Goal: Submit feedback/report problem: Submit feedback/report problem

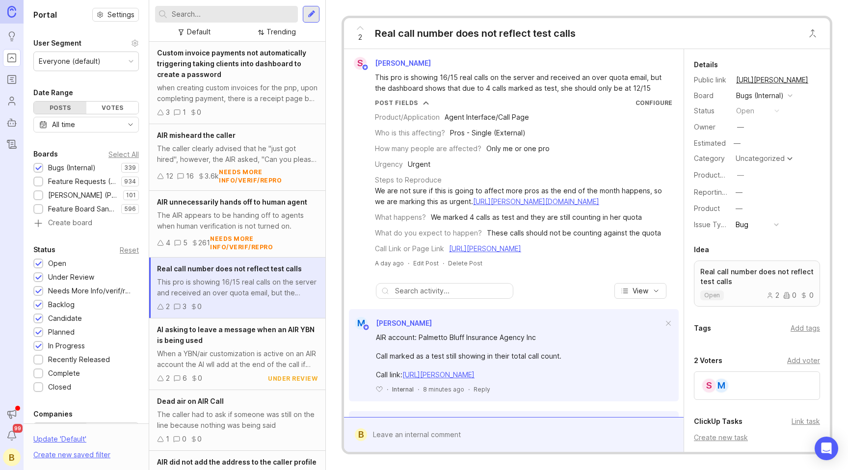
click at [488, 84] on div "This pro is showing 16/15 real calls on the server and received an over quota e…" at bounding box center [519, 83] width 289 height 22
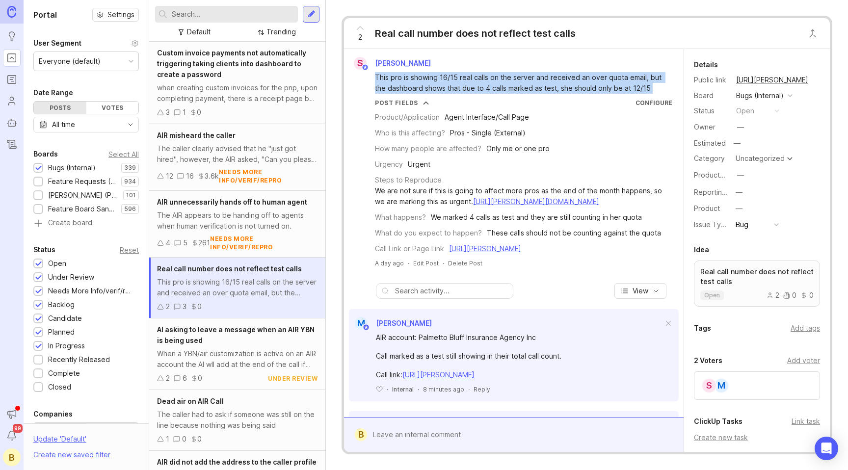
click at [488, 84] on div "This pro is showing 16/15 real calls on the server and received an over quota e…" at bounding box center [519, 83] width 289 height 22
click at [534, 82] on div "This pro is showing 16/15 real calls on the server and received an over quota e…" at bounding box center [519, 83] width 289 height 22
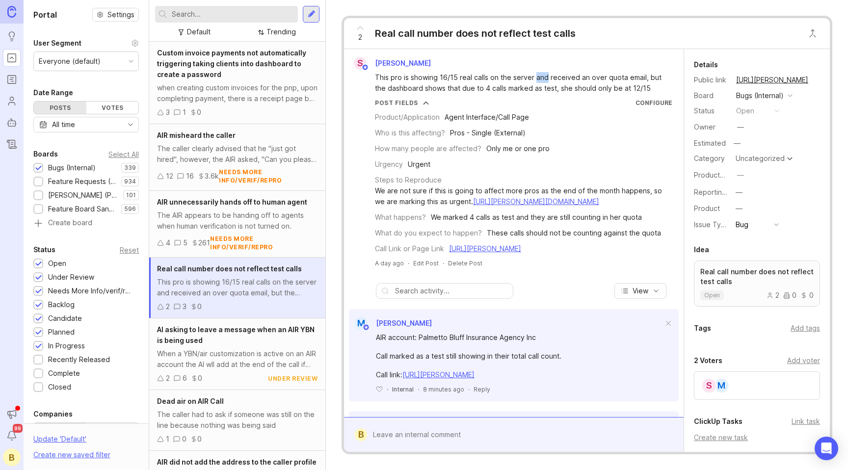
click at [534, 82] on div "This pro is showing 16/15 real calls on the server and received an over quota e…" at bounding box center [519, 83] width 289 height 22
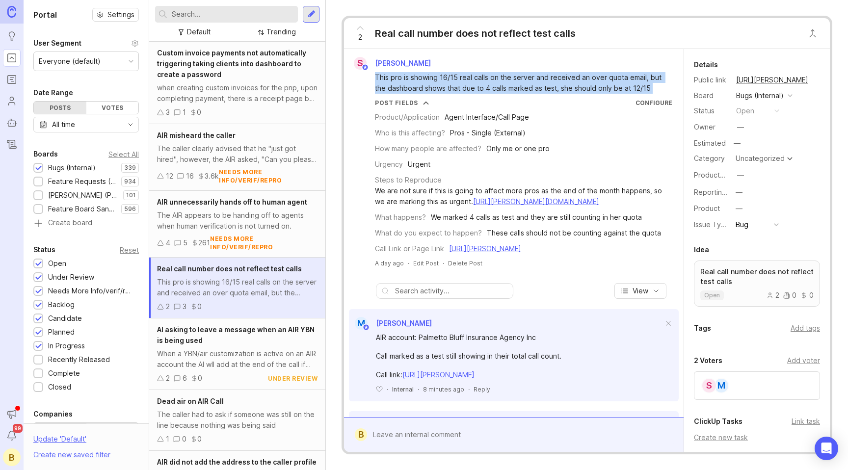
click at [534, 82] on div "This pro is showing 16/15 real calls on the server and received an over quota e…" at bounding box center [519, 83] width 289 height 22
click at [573, 83] on div "This pro is showing 16/15 real calls on the server and received an over quota e…" at bounding box center [519, 83] width 289 height 22
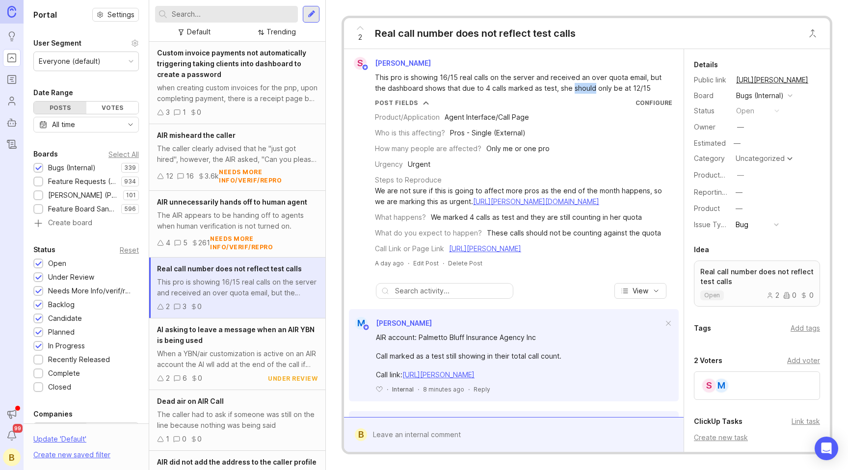
click at [573, 83] on div "This pro is showing 16/15 real calls on the server and received an over quota e…" at bounding box center [519, 83] width 289 height 22
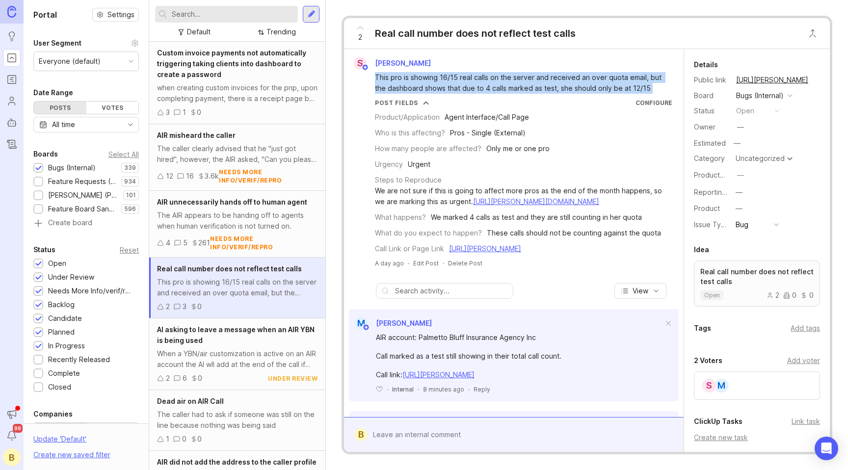
click at [573, 83] on div "This pro is showing 16/15 real calls on the server and received an over quota e…" at bounding box center [519, 83] width 289 height 22
click at [624, 79] on div "This pro is showing 16/15 real calls on the server and received an over quota e…" at bounding box center [519, 83] width 289 height 22
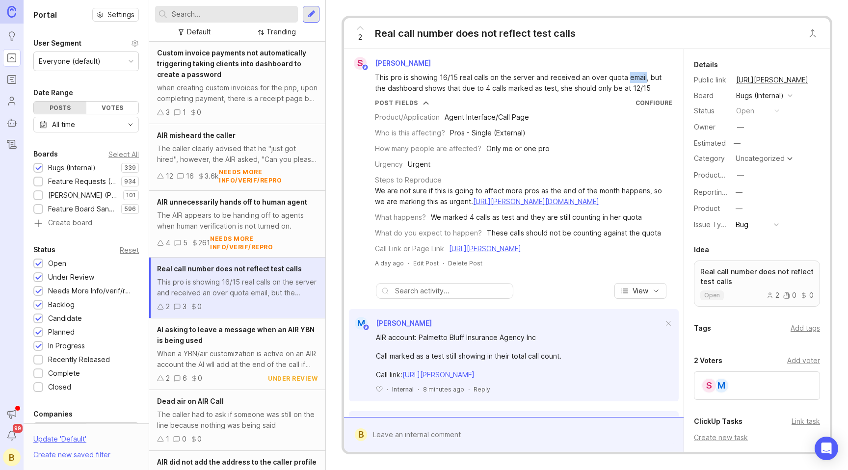
click at [624, 79] on div "This pro is showing 16/15 real calls on the server and received an over quota e…" at bounding box center [519, 83] width 289 height 22
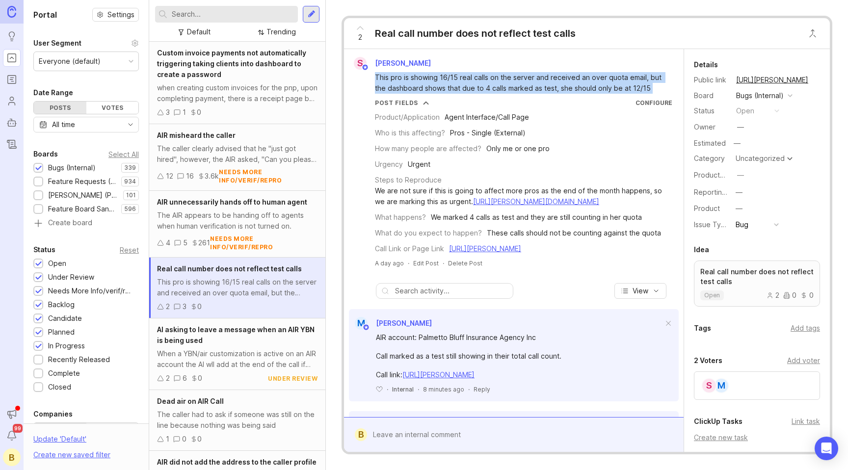
click at [624, 79] on div "This pro is showing 16/15 real calls on the server and received an over quota e…" at bounding box center [519, 83] width 289 height 22
